Goal: Transaction & Acquisition: Purchase product/service

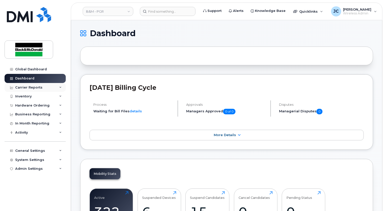
click at [24, 85] on div "Carrier Reports" at bounding box center [28, 87] width 27 height 4
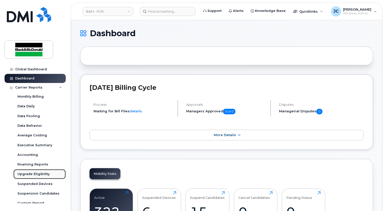
click at [38, 173] on div "Upgrade Eligibility" at bounding box center [33, 174] width 32 height 5
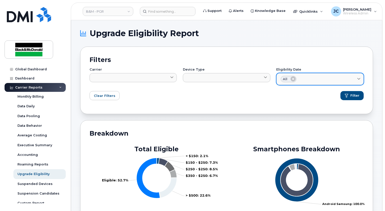
click at [363, 77] on link "All" at bounding box center [319, 79] width 87 height 12
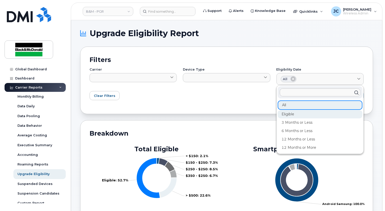
click at [289, 115] on div "Eligible" at bounding box center [320, 114] width 85 height 8
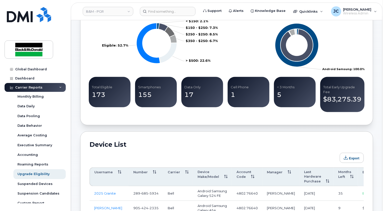
scroll to position [202, 0]
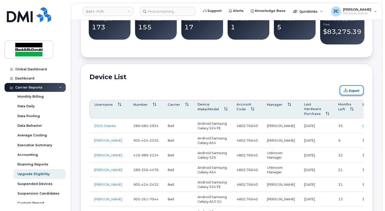
click at [351, 90] on button "Export" at bounding box center [351, 90] width 24 height 10
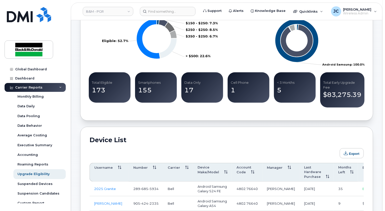
scroll to position [101, 0]
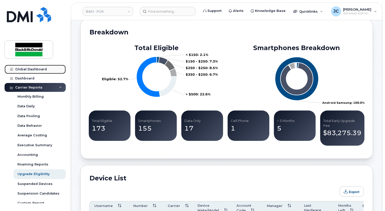
click at [32, 67] on div "Global Dashboard" at bounding box center [31, 69] width 32 height 4
click at [34, 68] on div "Global Dashboard" at bounding box center [31, 69] width 32 height 4
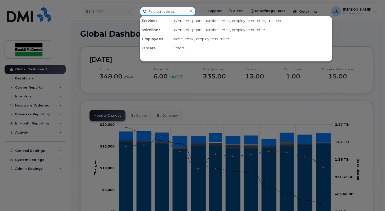
click at [172, 11] on input at bounding box center [168, 11] width 56 height 9
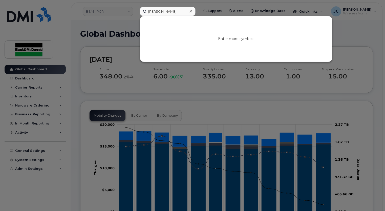
click at [286, 4] on div at bounding box center [192, 105] width 385 height 211
drag, startPoint x: 158, startPoint y: 14, endPoint x: 126, endPoint y: 15, distance: 31.6
click at [136, 15] on div "Ja Enter more symbols" at bounding box center [168, 11] width 64 height 9
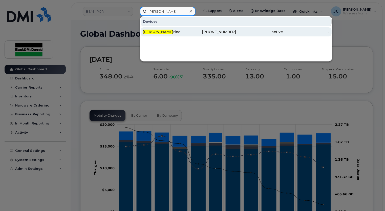
type input "Jason P"
click at [165, 32] on div "Jason P rice" at bounding box center [166, 31] width 47 height 5
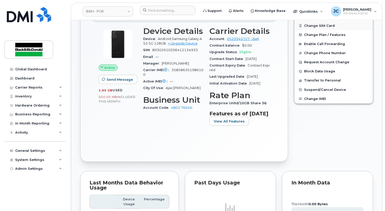
scroll to position [101, 0]
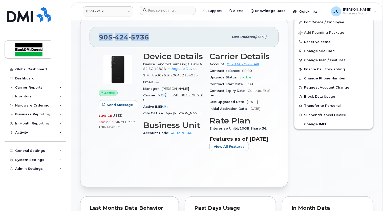
drag, startPoint x: 148, startPoint y: 39, endPoint x: 94, endPoint y: 37, distance: 54.1
click at [94, 37] on div "905 424 5736 Last updated Oct 02, 2024" at bounding box center [183, 37] width 189 height 20
copy span "905 424 5736"
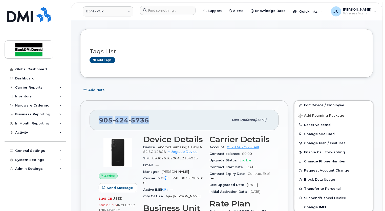
scroll to position [0, 0]
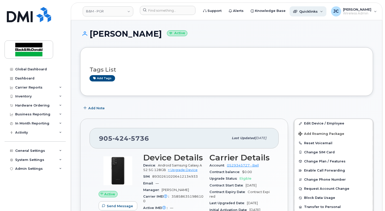
click at [295, 10] on div "Quicklinks" at bounding box center [307, 11] width 37 height 10
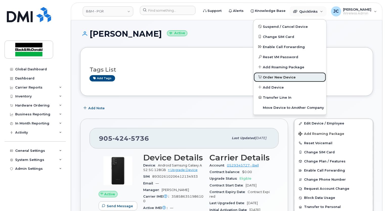
click at [263, 77] on span "Order New Device" at bounding box center [279, 77] width 33 height 5
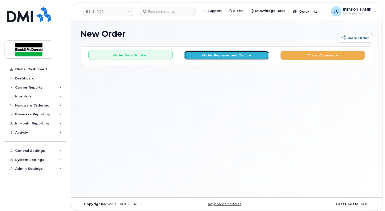
click at [219, 57] on button "Order Replacement Device" at bounding box center [226, 55] width 84 height 9
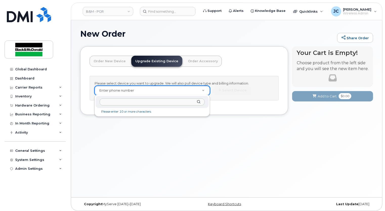
click at [103, 102] on input "text" at bounding box center [152, 101] width 105 height 7
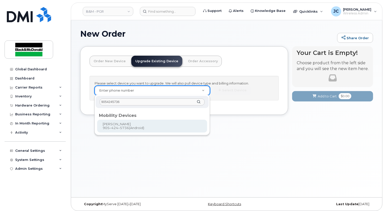
type input "9054245736"
type input "401817"
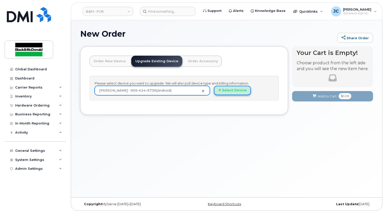
click at [229, 88] on button "Select Device" at bounding box center [232, 90] width 37 height 9
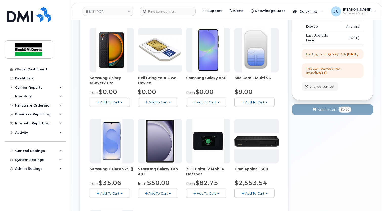
scroll to position [76, 0]
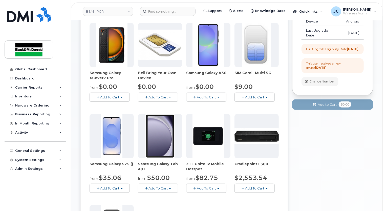
click at [218, 98] on button "Add To Cart" at bounding box center [206, 97] width 40 height 9
click at [124, 189] on button "Add To Cart" at bounding box center [109, 187] width 40 height 9
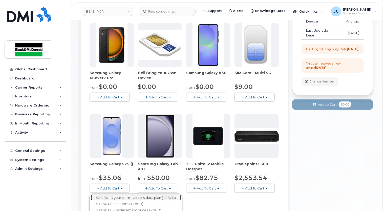
click at [120, 196] on link "$35.06 - 3 year term - voice & data plan (128GB)" at bounding box center [136, 197] width 90 height 6
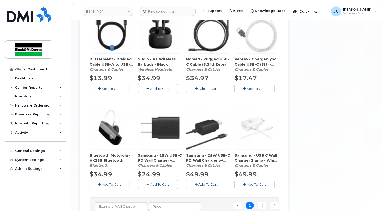
scroll to position [303, 0]
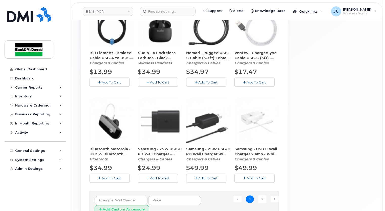
click at [163, 178] on span "Add To Cart" at bounding box center [159, 178] width 19 height 4
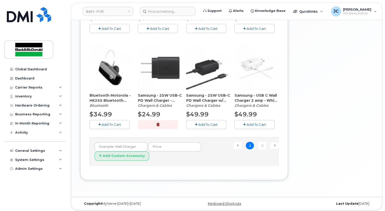
scroll to position [358, 0]
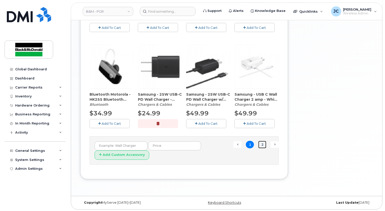
click at [261, 145] on link "2" at bounding box center [262, 145] width 8 height 8
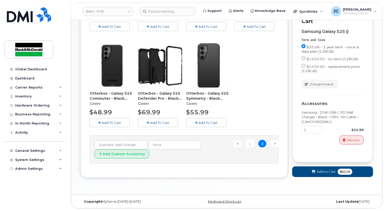
click at [109, 121] on span "Add To Cart" at bounding box center [111, 123] width 19 height 4
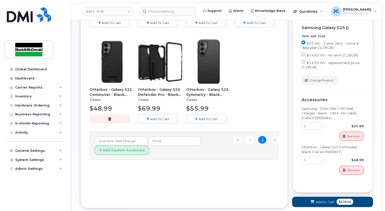
click at [200, 117] on span "Add To Cart" at bounding box center [207, 119] width 19 height 4
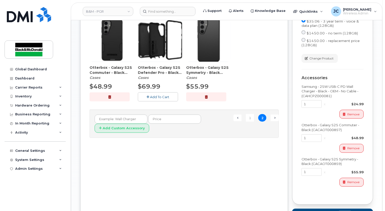
scroll to position [238, 0]
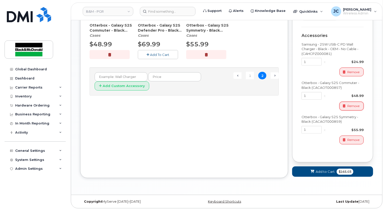
click at [354, 107] on span "Remove" at bounding box center [353, 106] width 12 height 5
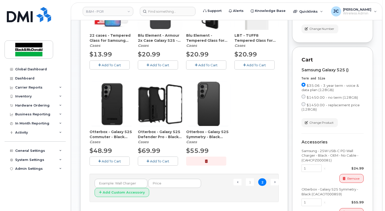
scroll to position [27, 0]
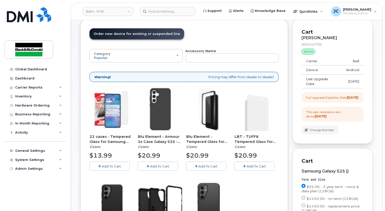
click at [117, 167] on span "Add To Cart" at bounding box center [111, 166] width 19 height 4
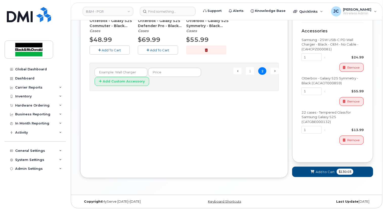
scroll to position [243, 0]
click at [325, 172] on span "Add to Cart" at bounding box center [324, 171] width 19 height 5
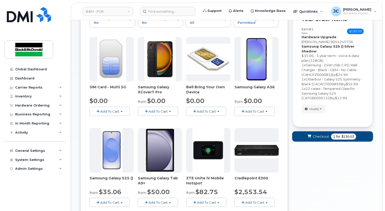
scroll to position [63, 0]
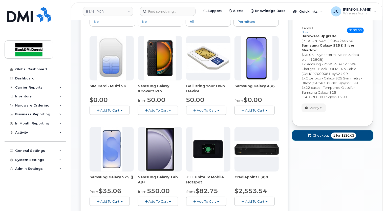
click at [312, 137] on button "Checkout 1 for $130.03" at bounding box center [332, 135] width 81 height 10
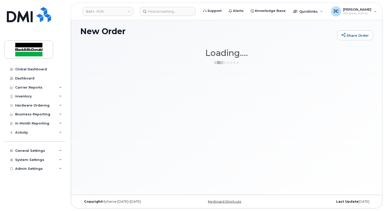
scroll to position [2, 0]
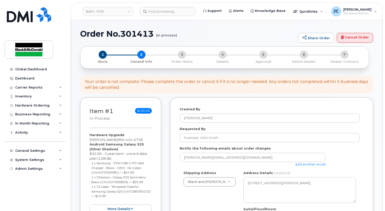
select select
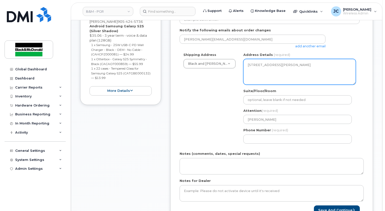
scroll to position [126, 0]
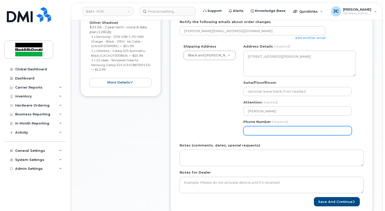
click at [263, 133] on input "Phone Number" at bounding box center [297, 130] width 108 height 9
type input "9056213137"
type input "upgrade"
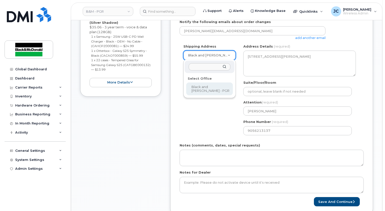
select select
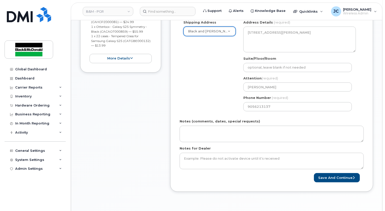
scroll to position [177, 0]
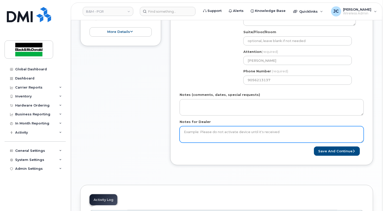
click at [198, 132] on textarea "Notes for Dealer" at bounding box center [271, 134] width 184 height 17
type textarea "NO New SIM needed"
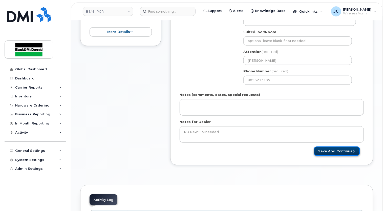
click at [341, 151] on button "Save and Continue" at bounding box center [337, 150] width 46 height 9
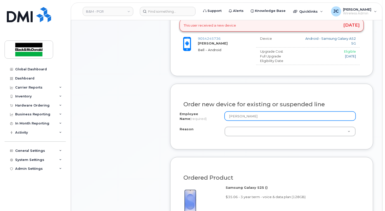
scroll to position [227, 0]
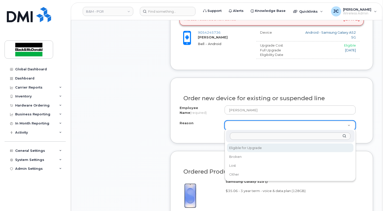
select select "eligible_for_upgrade"
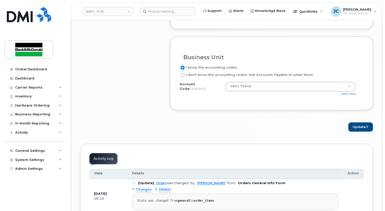
scroll to position [430, 0]
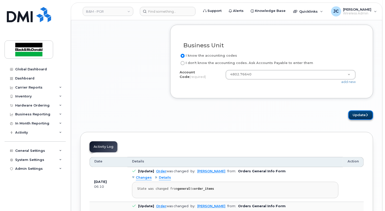
click at [362, 114] on button "Update" at bounding box center [360, 114] width 25 height 9
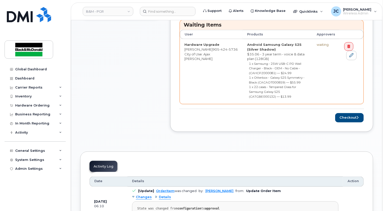
scroll to position [227, 0]
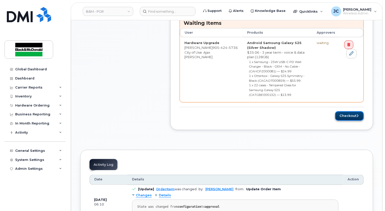
click at [340, 111] on button "Checkout" at bounding box center [349, 115] width 29 height 9
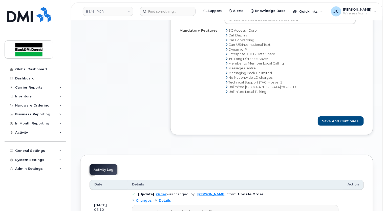
scroll to position [227, 0]
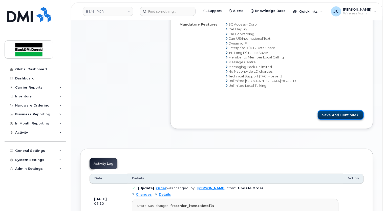
click at [342, 115] on button "Save and Continue" at bounding box center [340, 114] width 46 height 9
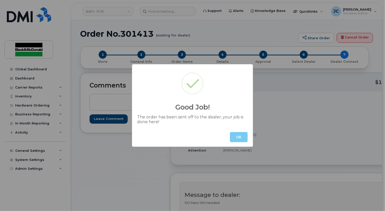
click at [235, 136] on button "OK" at bounding box center [239, 137] width 18 height 10
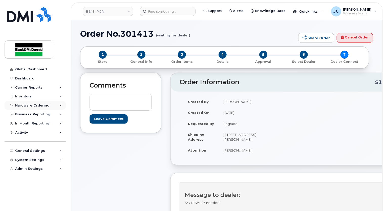
click at [36, 105] on div "Hardware Ordering" at bounding box center [32, 105] width 34 height 4
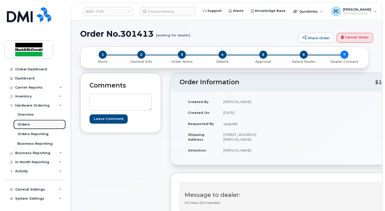
click at [25, 122] on div "Orders" at bounding box center [23, 124] width 12 height 5
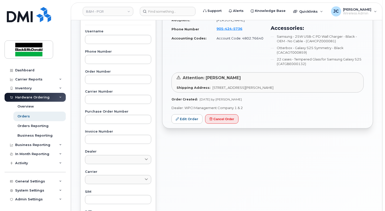
scroll to position [101, 0]
